Goal: Navigation & Orientation: Find specific page/section

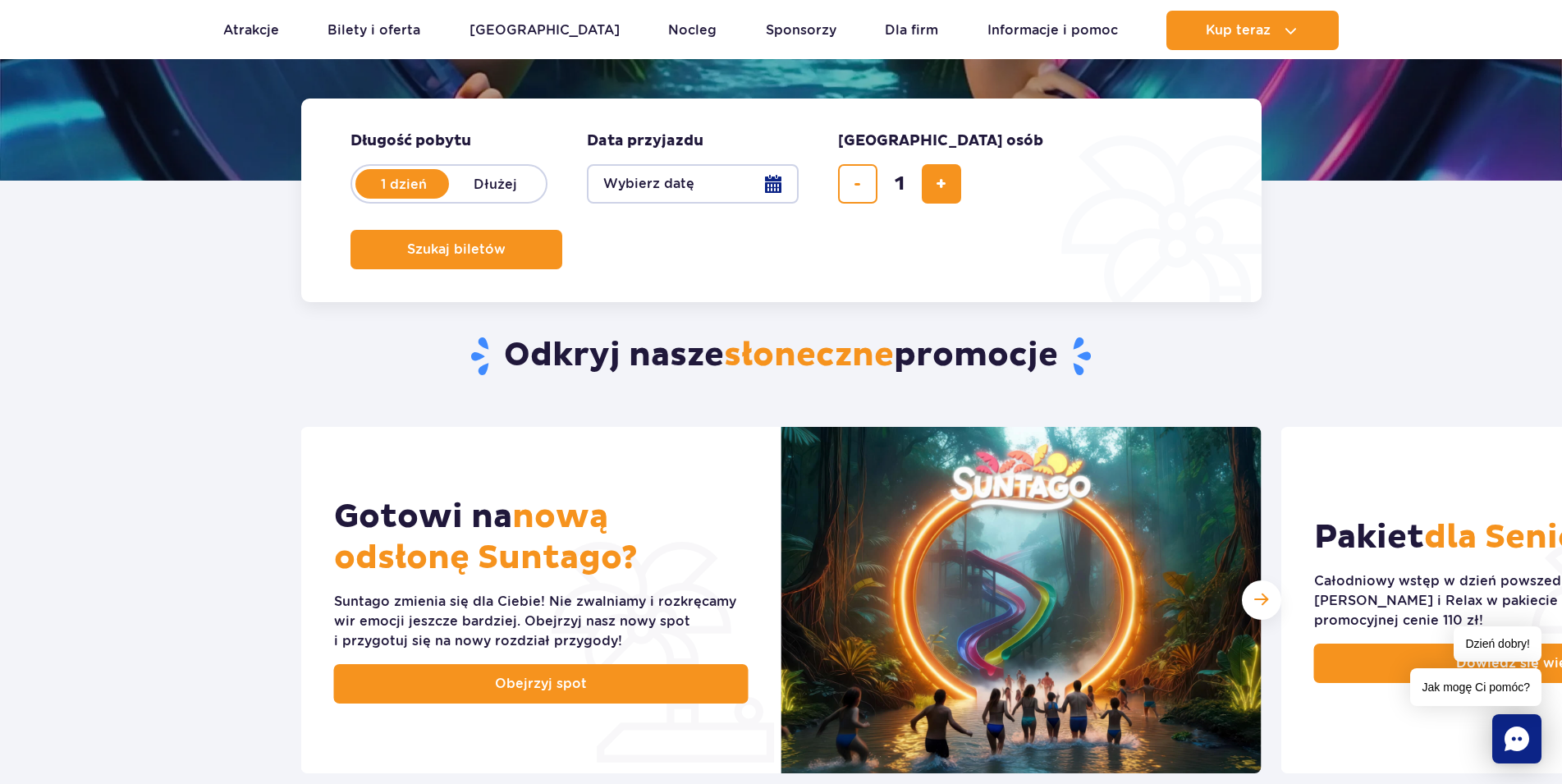
scroll to position [84, 0]
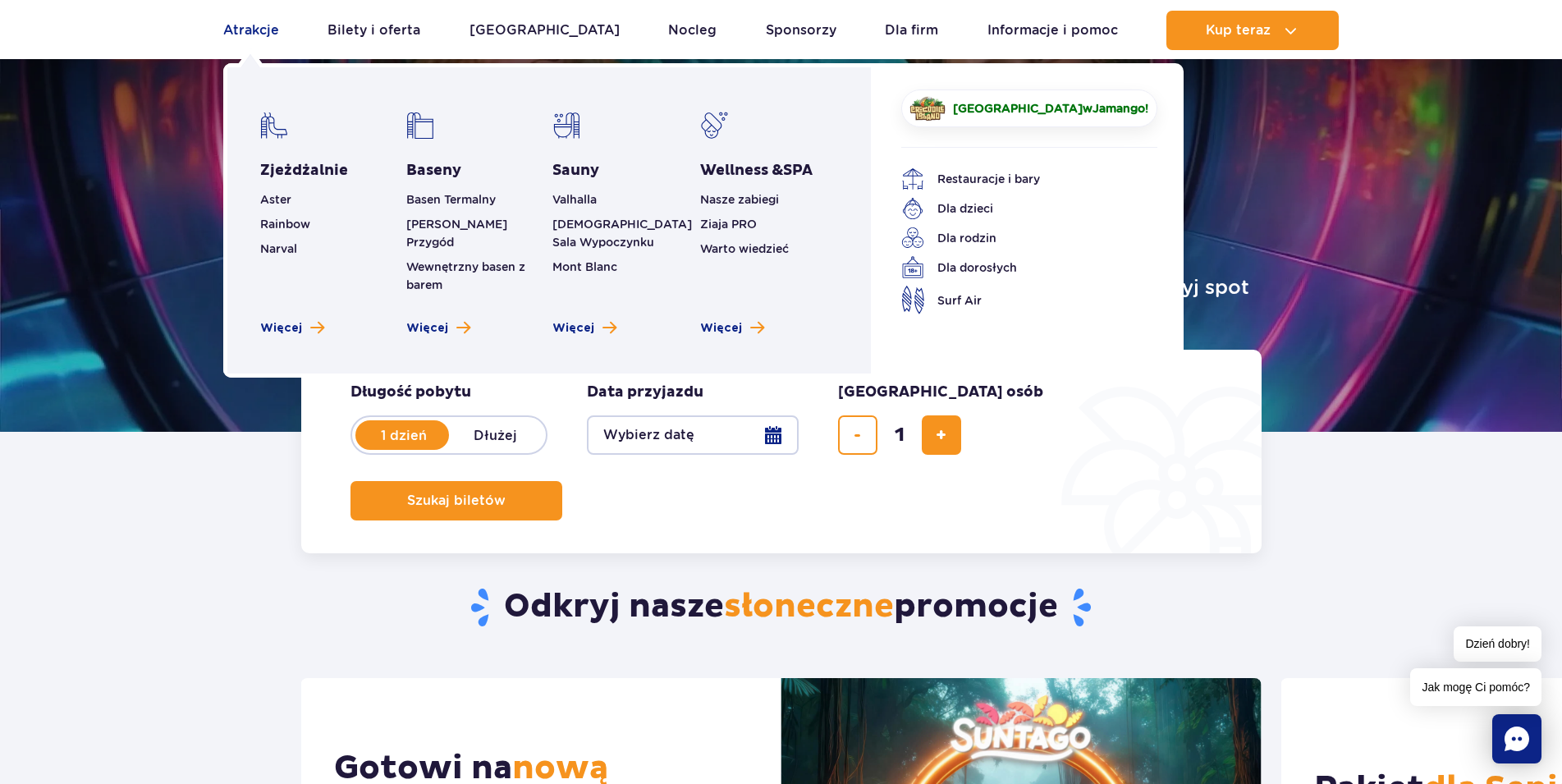
click at [244, 29] on link "Atrakcje" at bounding box center [251, 30] width 56 height 39
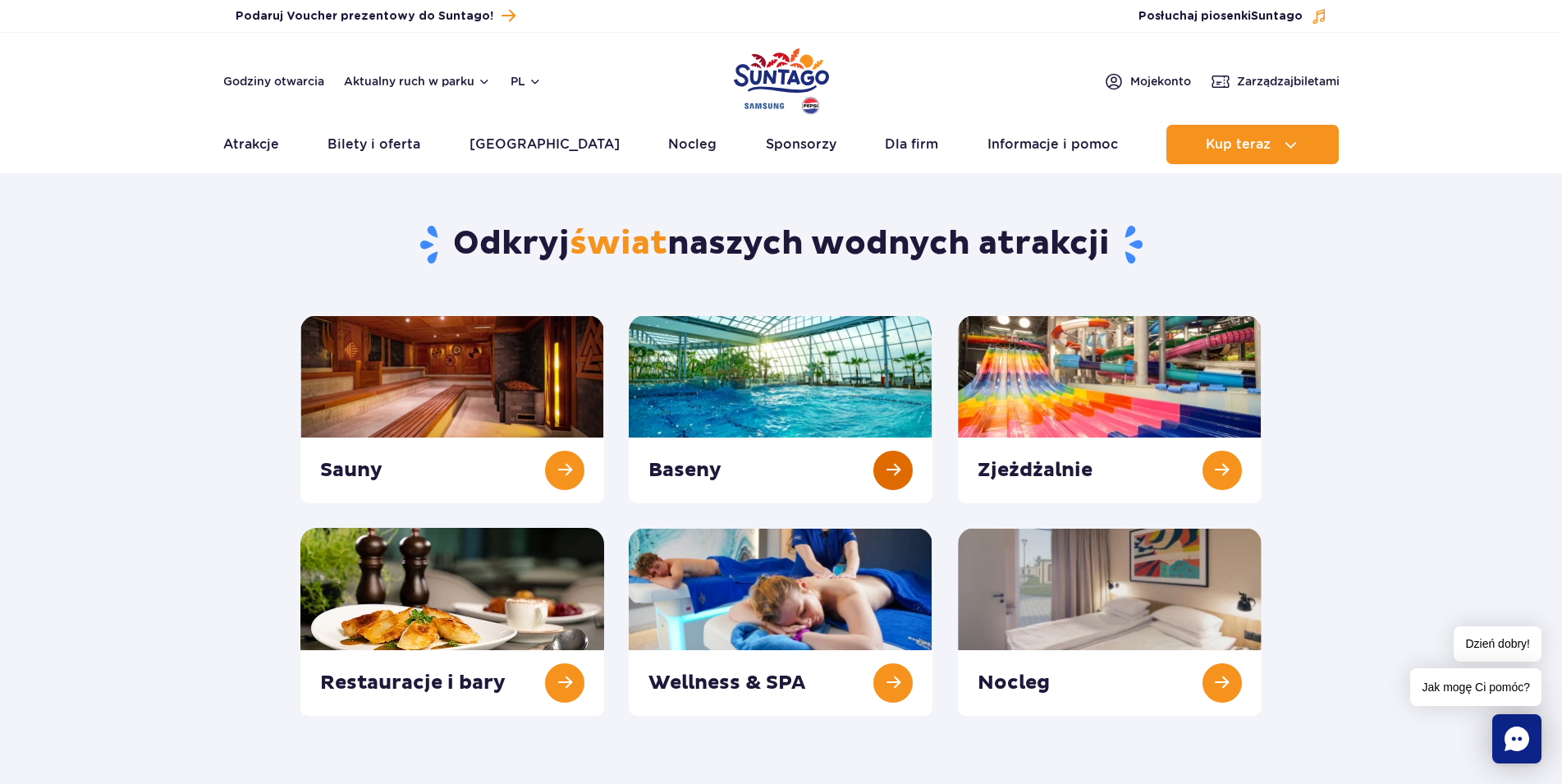
click at [785, 392] on link at bounding box center [781, 409] width 304 height 188
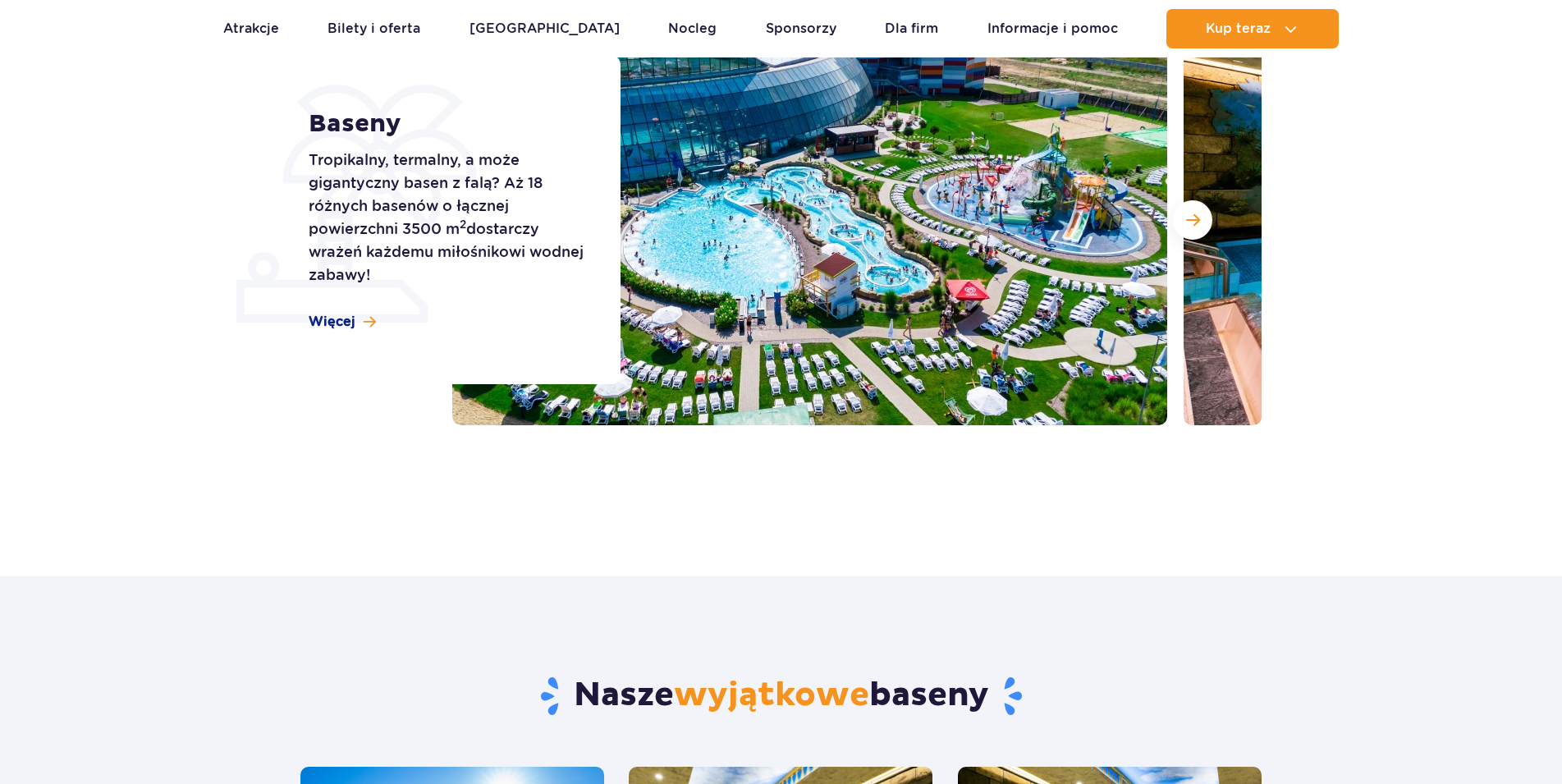
scroll to position [251, 0]
click at [1206, 222] on button "Następny slajd" at bounding box center [1192, 219] width 39 height 39
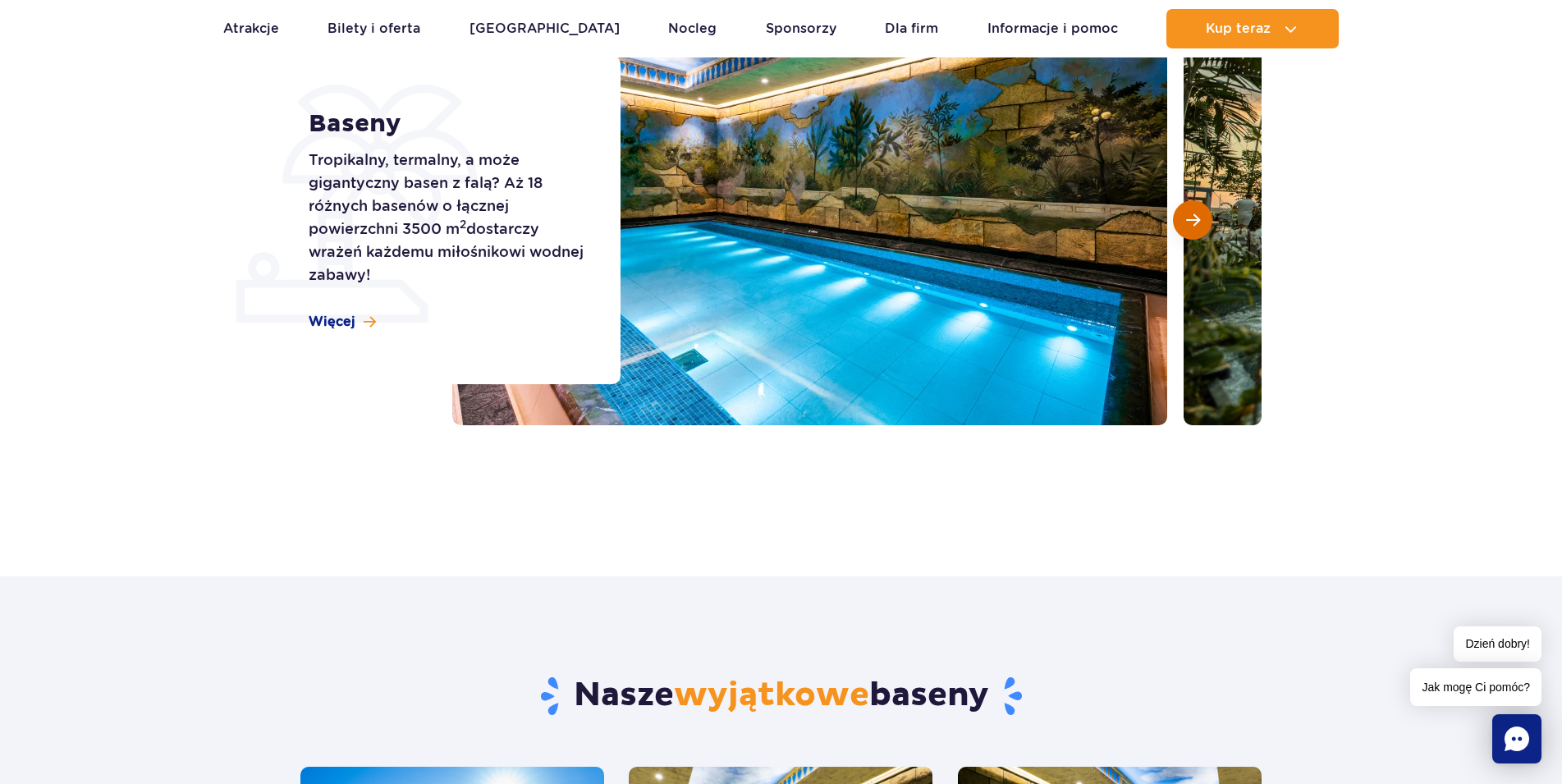
click at [1196, 221] on span "Następny slajd" at bounding box center [1193, 219] width 14 height 15
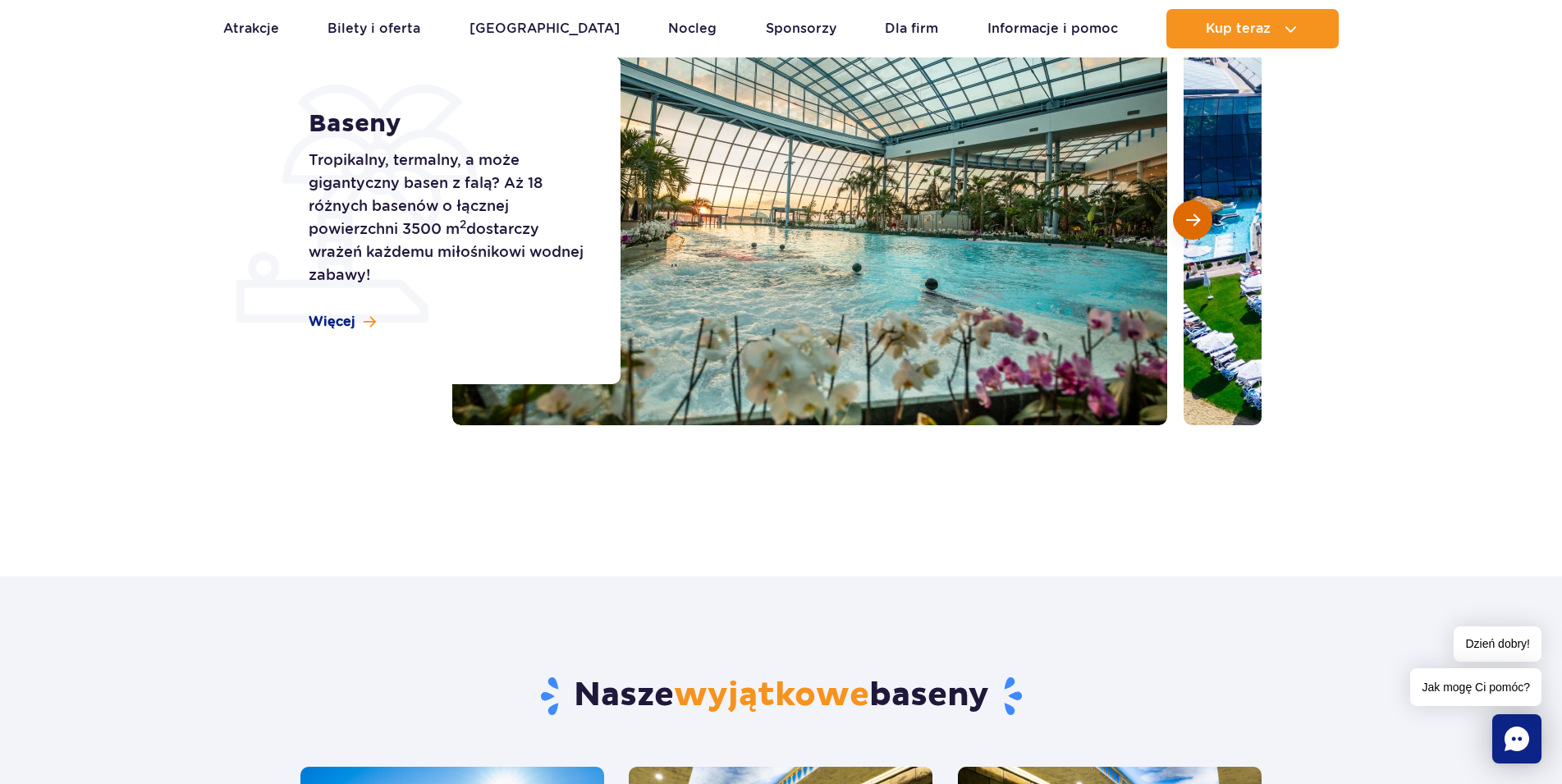
click at [1196, 221] on span "Następny slajd" at bounding box center [1193, 219] width 14 height 15
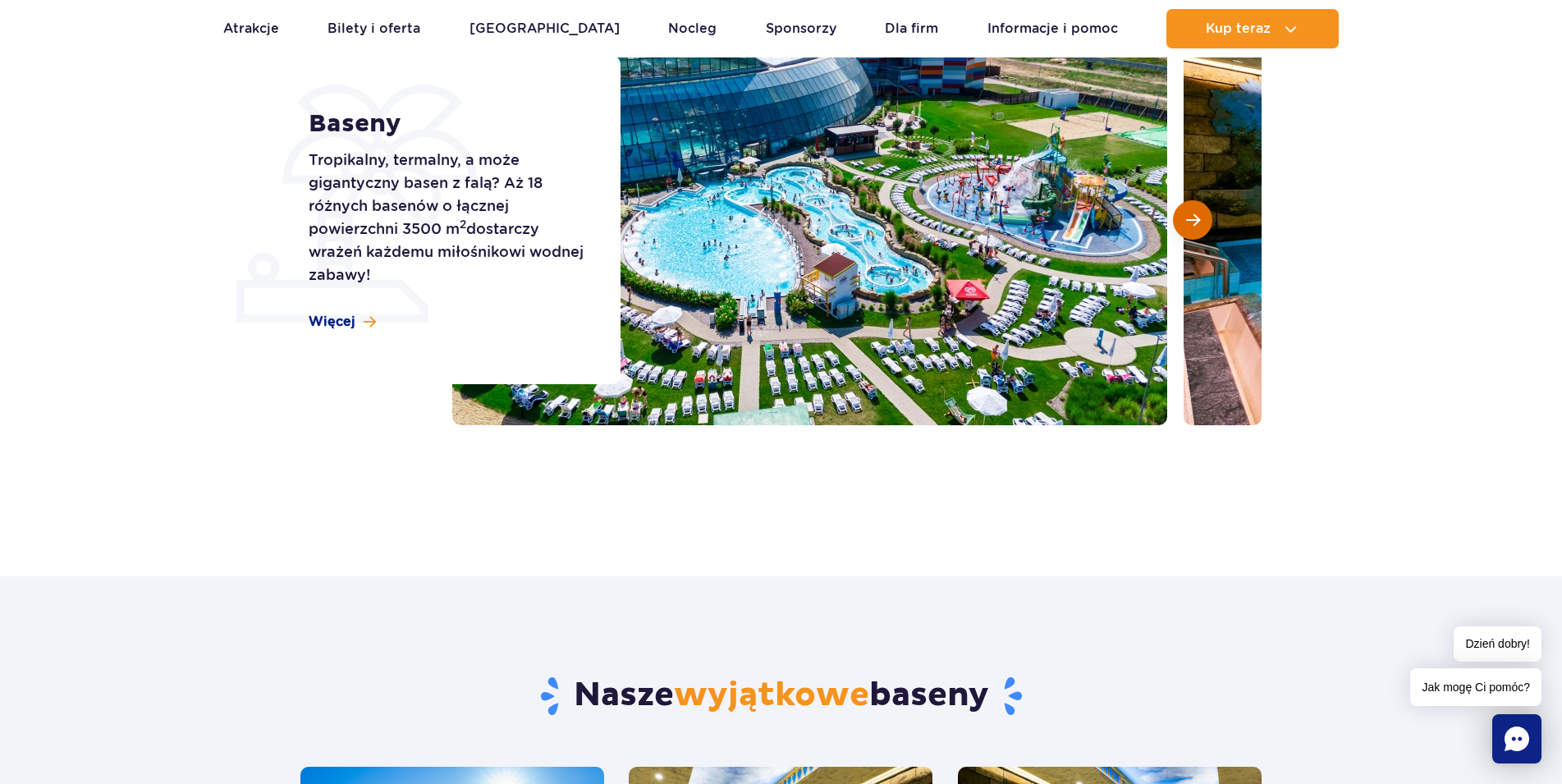
click at [1184, 221] on button "Następny slajd" at bounding box center [1192, 219] width 39 height 39
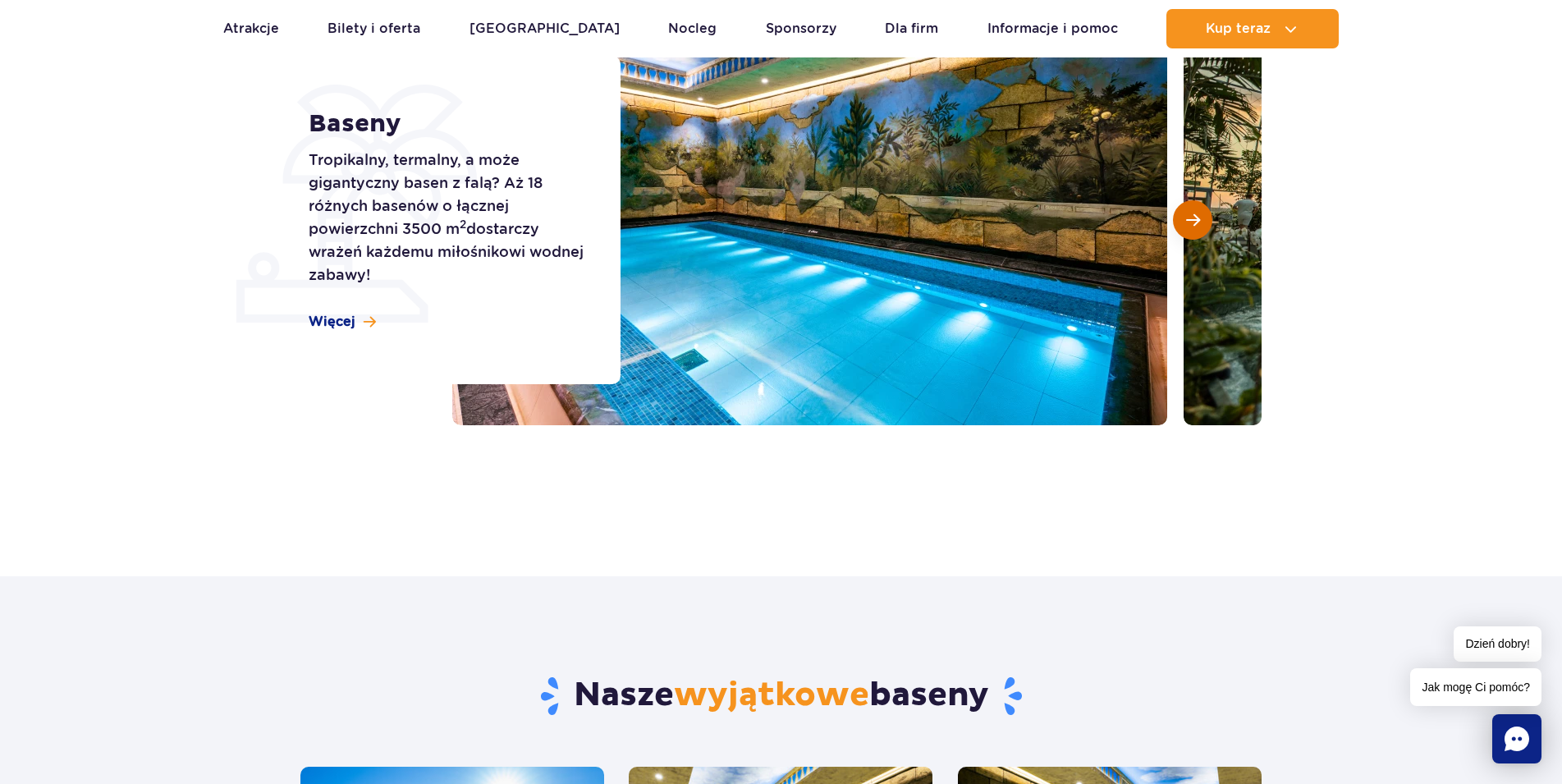
click at [1184, 221] on button "Następny slajd" at bounding box center [1192, 219] width 39 height 39
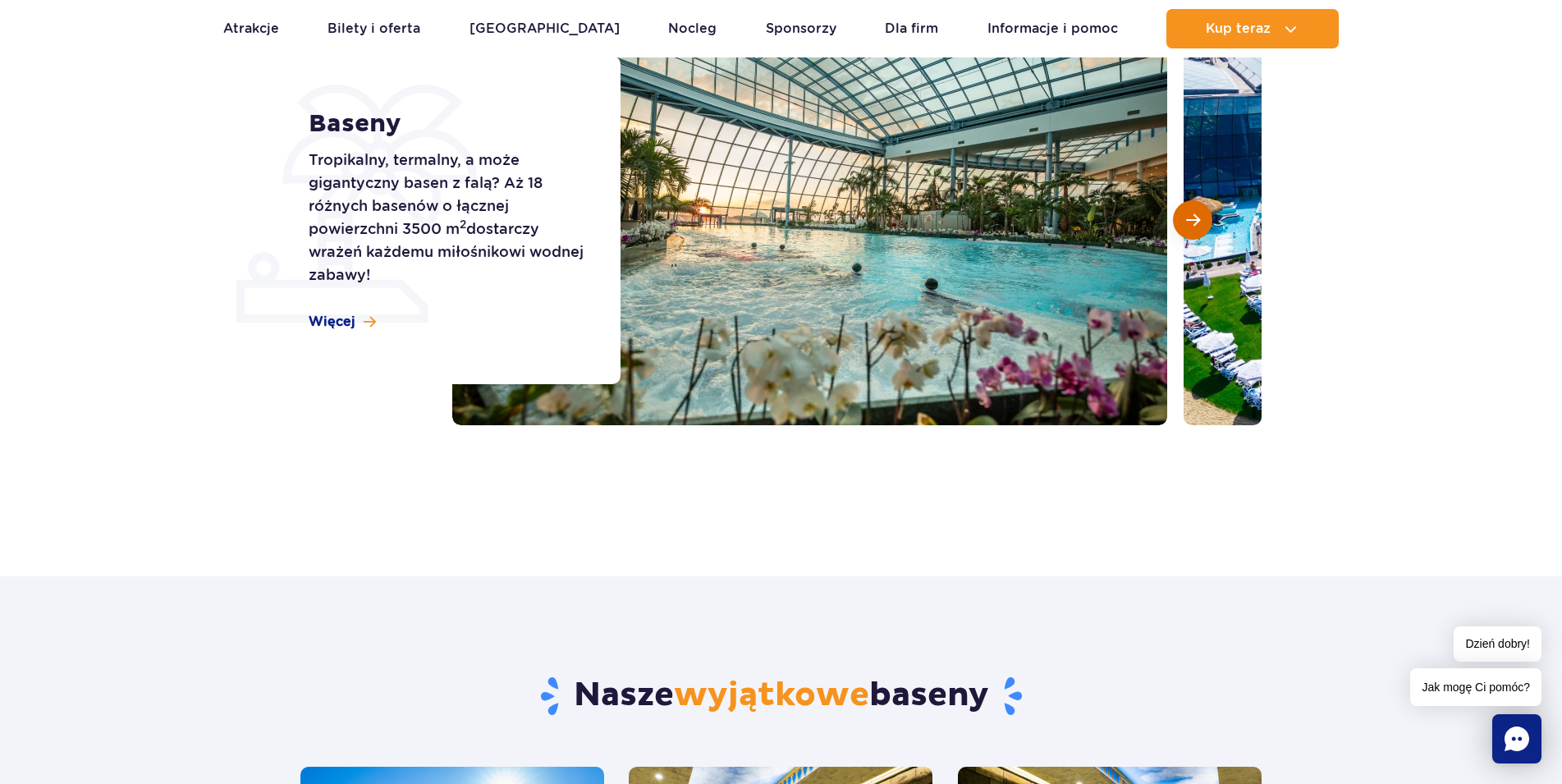
click at [1184, 221] on button "Następny slajd" at bounding box center [1192, 219] width 39 height 39
